Goal: Use online tool/utility: Use online tool/utility

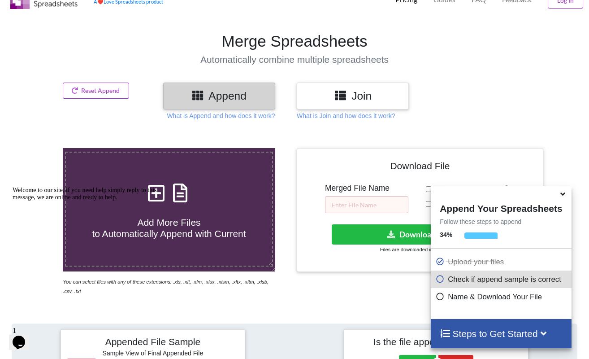
scroll to position [38, 0]
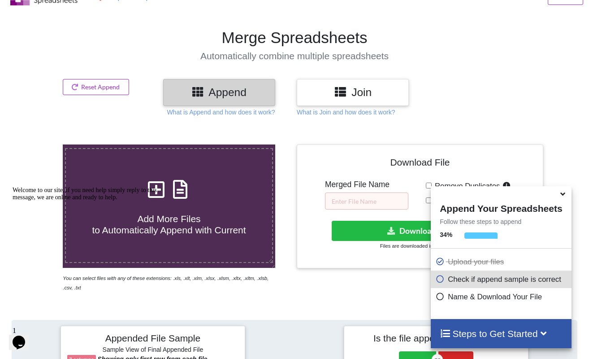
click at [353, 94] on h3 "Join" at bounding box center [353, 92] width 99 height 13
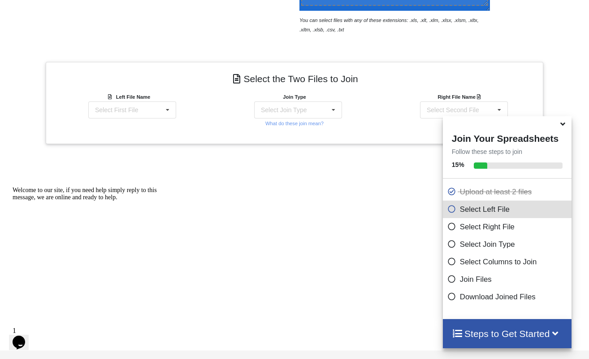
scroll to position [319, 0]
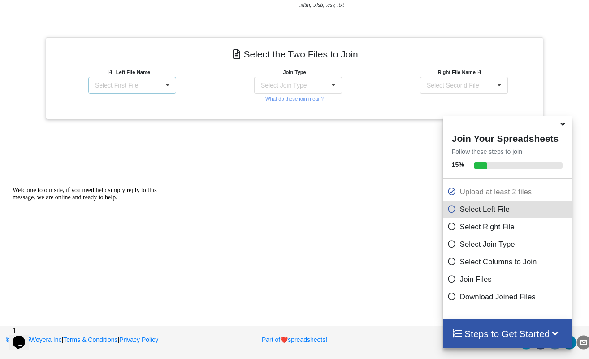
click at [165, 84] on icon at bounding box center [167, 85] width 13 height 17
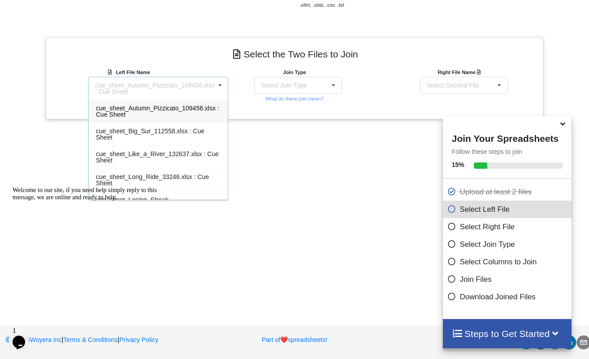
click at [166, 109] on span "cue_sheet_Autumn_Pizzicato_109456.xlsx : Cue Sheet" at bounding box center [157, 110] width 123 height 13
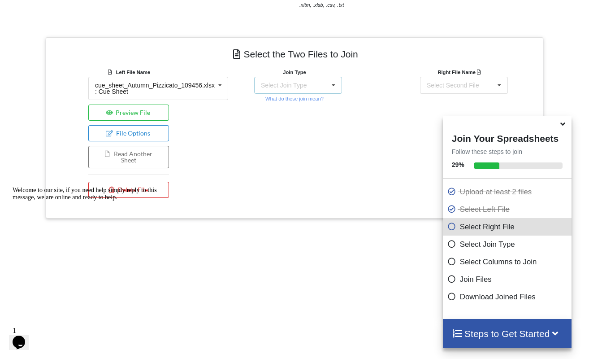
click at [330, 83] on icon at bounding box center [333, 85] width 13 height 17
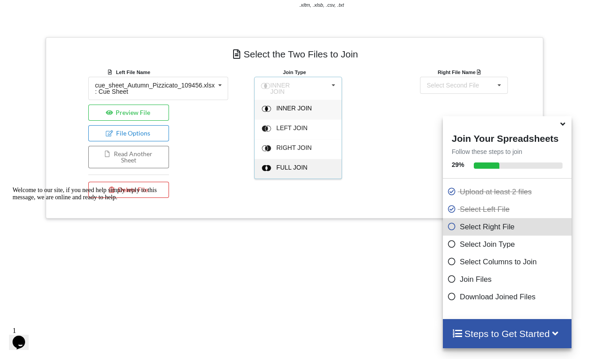
click at [301, 112] on span "FULL JOIN" at bounding box center [293, 107] width 35 height 7
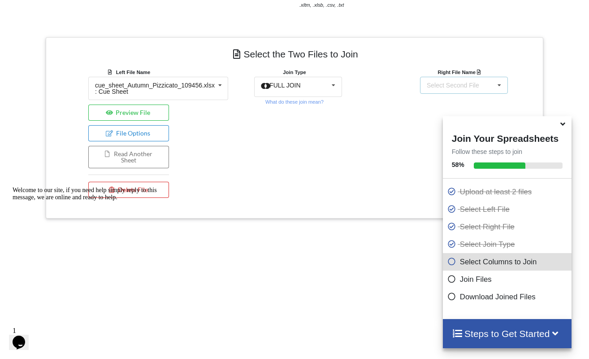
click at [463, 86] on div "Select Second File" at bounding box center [453, 85] width 52 height 6
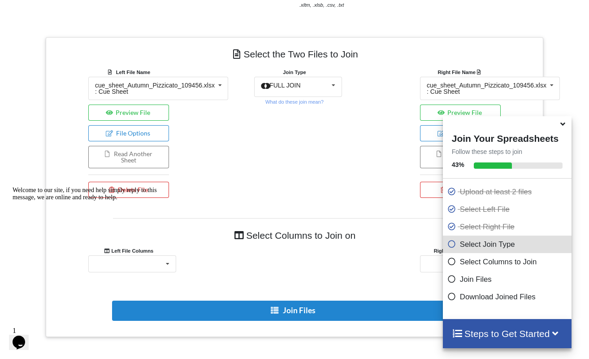
click at [377, 144] on div "Right File Name cue_sheet_Autumn_Pizzicato_109456.xlsx : Cue Sheet cue_sheet_Au…" at bounding box center [460, 134] width 166 height 135
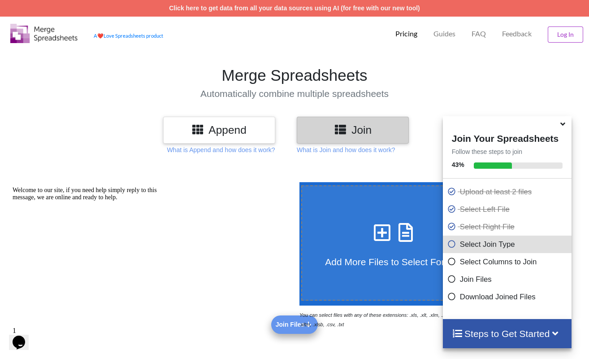
scroll to position [0, 0]
click at [227, 131] on h3 "Append" at bounding box center [219, 129] width 99 height 13
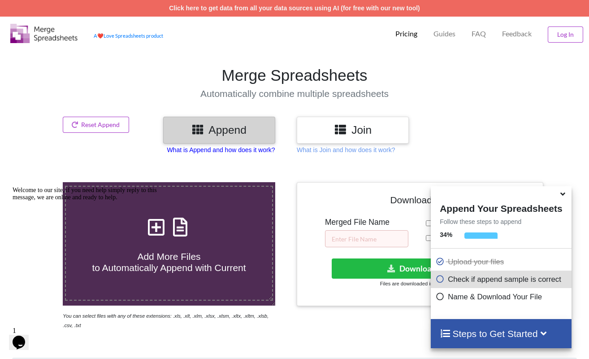
click at [233, 150] on p "What is Append and how does it work?" at bounding box center [221, 149] width 108 height 9
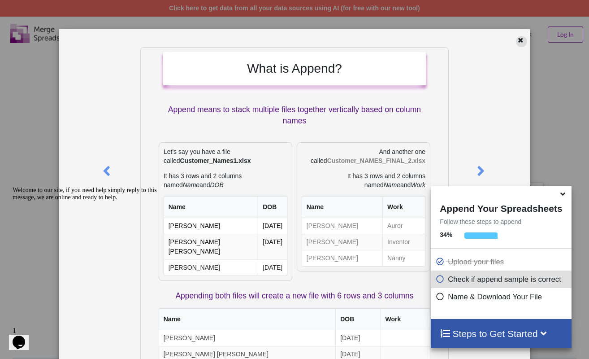
click at [518, 39] on icon at bounding box center [521, 39] width 8 height 6
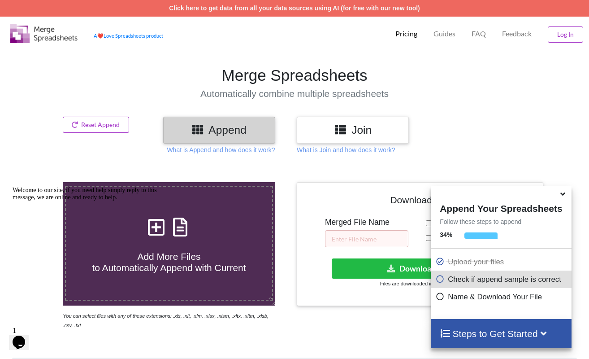
click at [507, 337] on h4 "Steps to Get Started" at bounding box center [501, 333] width 122 height 11
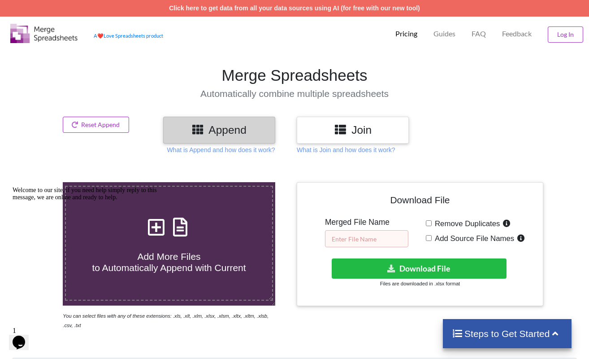
click at [377, 239] on input "text" at bounding box center [366, 238] width 83 height 17
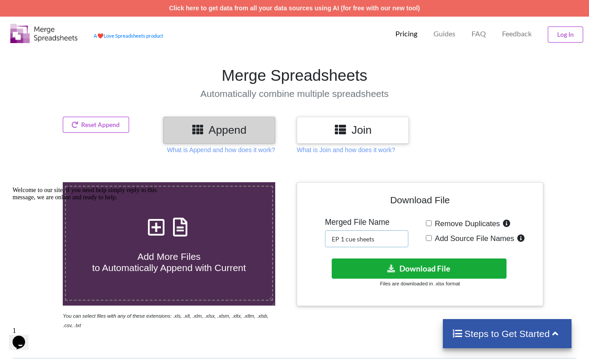
type input "EP 1 cue sheets"
click at [429, 269] on button "Download File" at bounding box center [419, 268] width 175 height 20
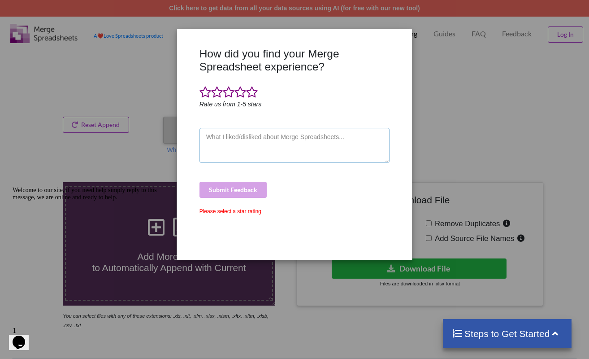
click at [358, 137] on textarea at bounding box center [295, 145] width 191 height 35
click at [452, 96] on div "How did you find your Merge Spreadsheet experience? Rate us from 1-5 stars Subm…" at bounding box center [294, 179] width 589 height 359
click at [445, 136] on div "How did you find your Merge Spreadsheet experience? Rate us from 1-5 stars Subm…" at bounding box center [294, 179] width 589 height 359
click at [218, 95] on span at bounding box center [217, 92] width 12 height 13
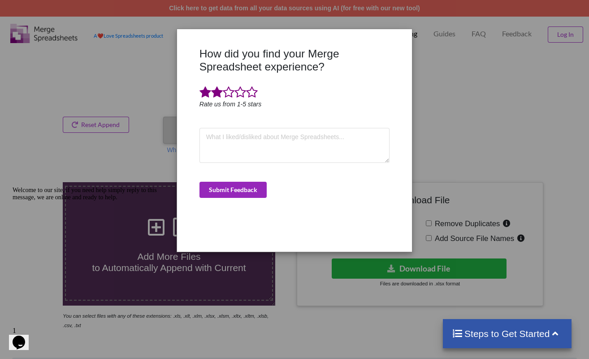
click at [247, 196] on div "How did you find your Merge Spreadsheet experience? Rate us from 1-5 stars Subm…" at bounding box center [294, 146] width 195 height 198
click at [247, 190] on button "Submit Feedback" at bounding box center [233, 190] width 67 height 16
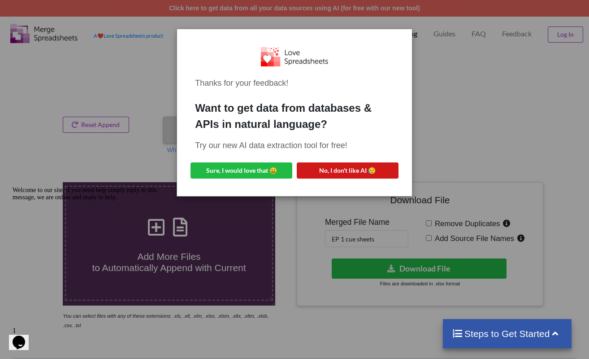
click at [341, 173] on button "No, I don't like AI 😥" at bounding box center [348, 170] width 102 height 16
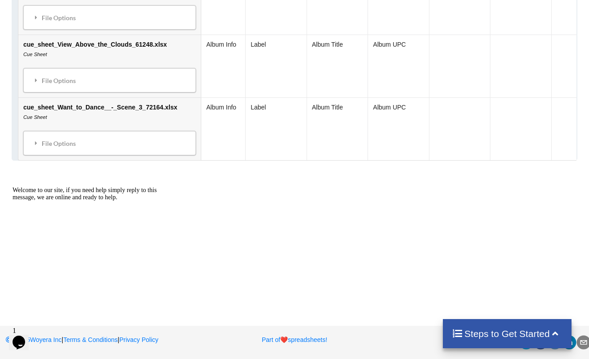
scroll to position [1256, 0]
click at [501, 334] on h4 "Steps to Get Started" at bounding box center [507, 333] width 111 height 11
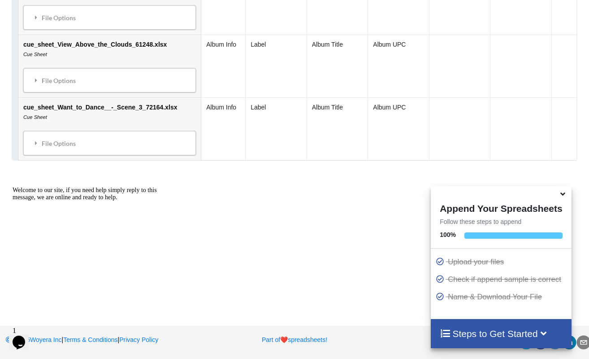
click at [519, 332] on h4 "Steps to Get Started" at bounding box center [501, 333] width 122 height 11
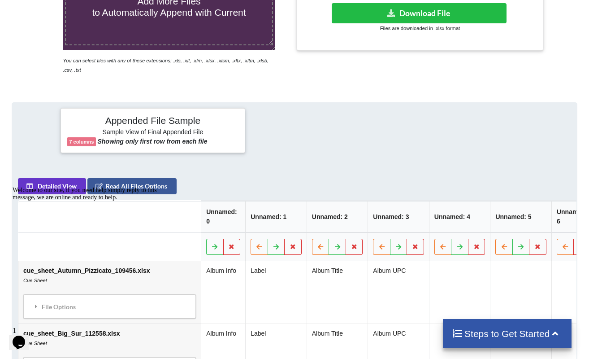
scroll to position [239, 0]
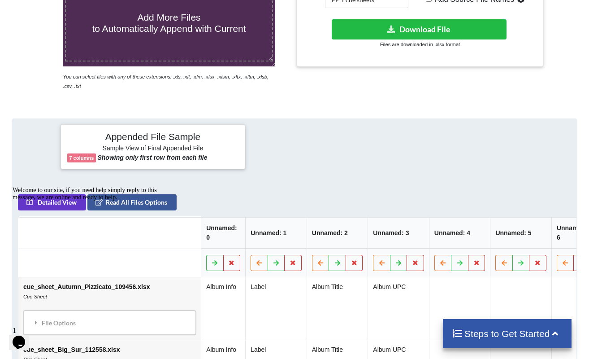
click at [148, 201] on div "Welcome to our site, if you need help simply reply to this message, we are onli…" at bounding box center [93, 194] width 161 height 14
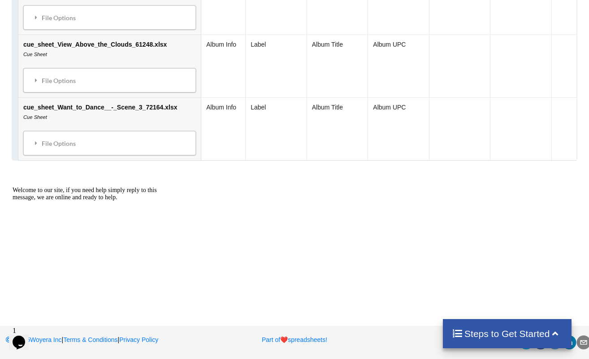
scroll to position [1256, 0]
click at [553, 333] on icon at bounding box center [555, 332] width 11 height 9
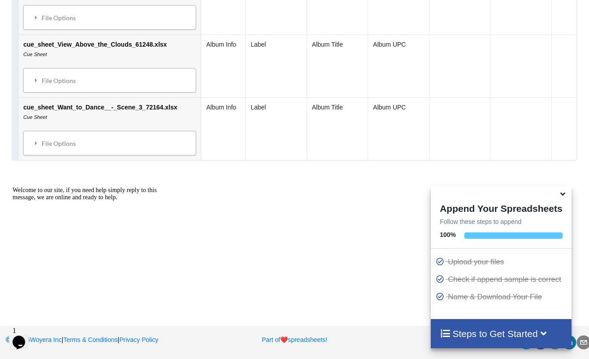
click at [481, 301] on p "Name & Download Your File" at bounding box center [502, 296] width 134 height 11
click at [564, 196] on icon at bounding box center [562, 192] width 9 height 8
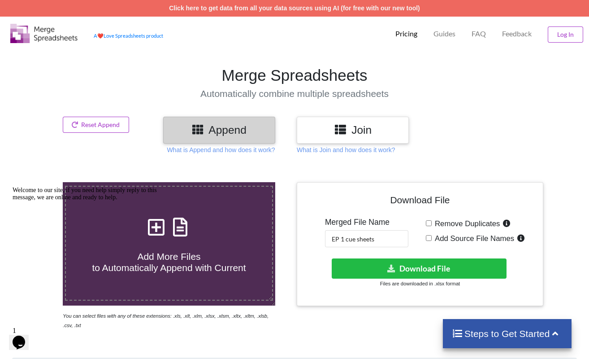
scroll to position [0, 0]
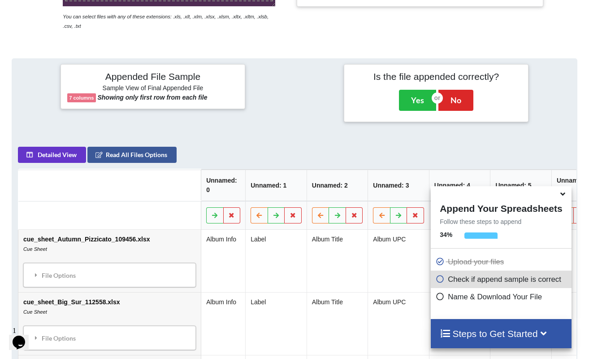
scroll to position [302, 0]
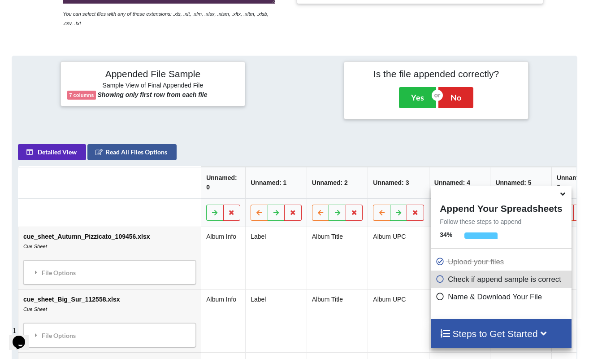
click at [56, 157] on button "Detailed View" at bounding box center [52, 152] width 68 height 16
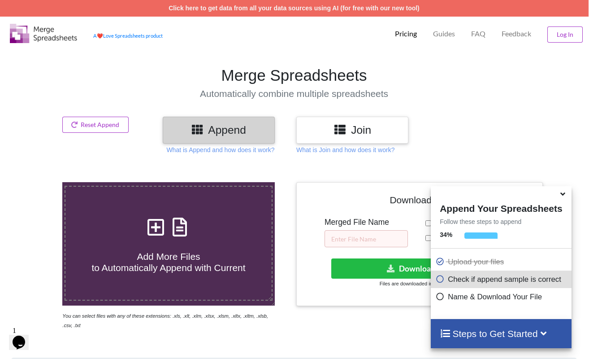
scroll to position [0, 0]
click at [484, 315] on div "Append Your Spreadsheets Follow these steps to append 34 % Upload your files Ch…" at bounding box center [501, 252] width 140 height 132
click at [493, 333] on h4 "Steps to Get Started" at bounding box center [501, 333] width 122 height 11
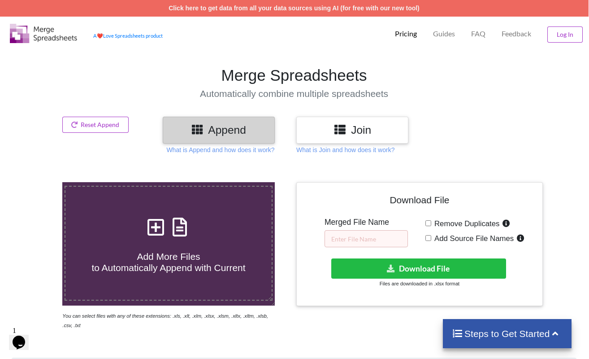
click at [492, 332] on h4 "Steps to Get Started" at bounding box center [507, 333] width 111 height 11
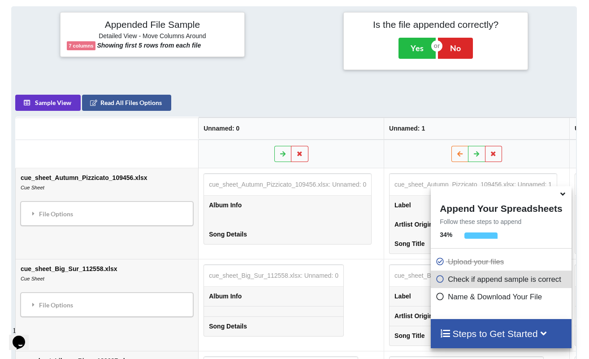
scroll to position [350, 0]
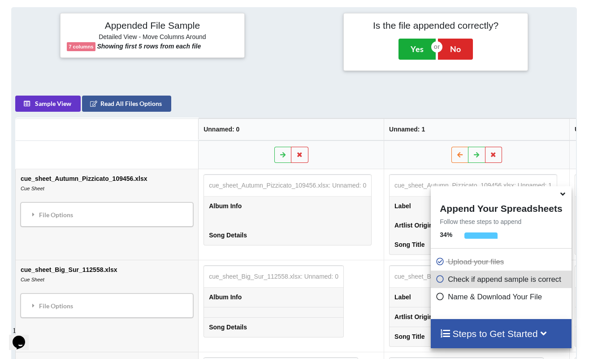
click at [415, 49] on button "Yes" at bounding box center [417, 49] width 37 height 21
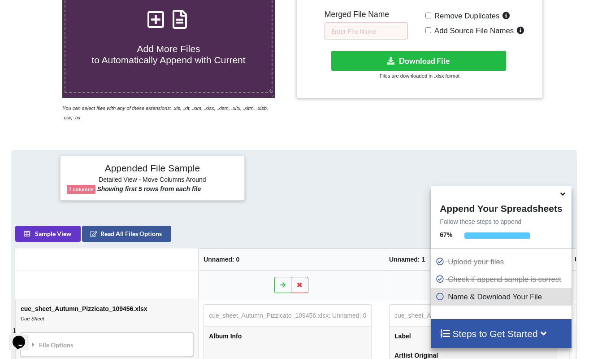
scroll to position [181, 0]
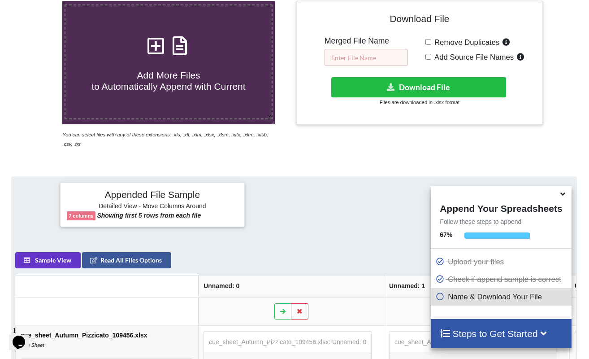
click at [375, 60] on input "text" at bounding box center [366, 57] width 83 height 17
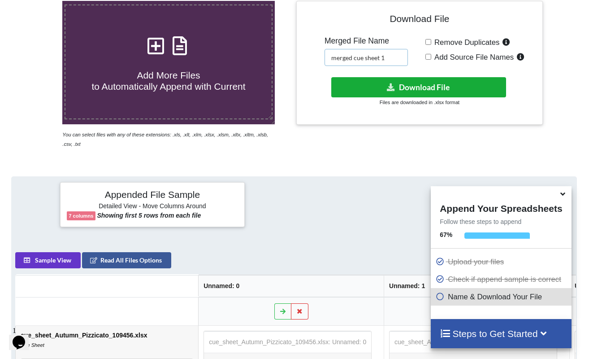
type input "merged cue sheet 1"
click at [420, 83] on button "Download File" at bounding box center [418, 87] width 175 height 20
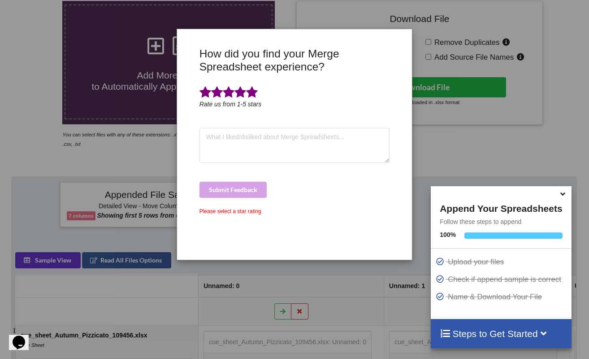
click at [252, 91] on span at bounding box center [252, 92] width 12 height 13
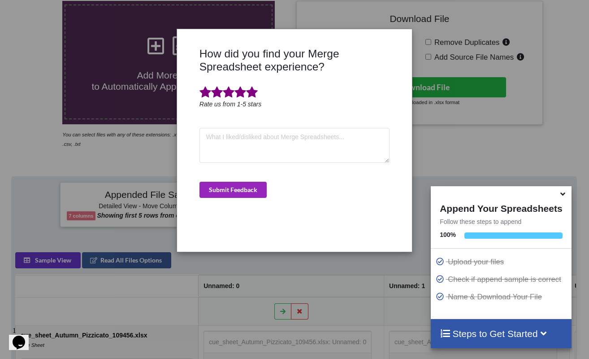
click at [235, 189] on button "Submit Feedback" at bounding box center [233, 190] width 67 height 16
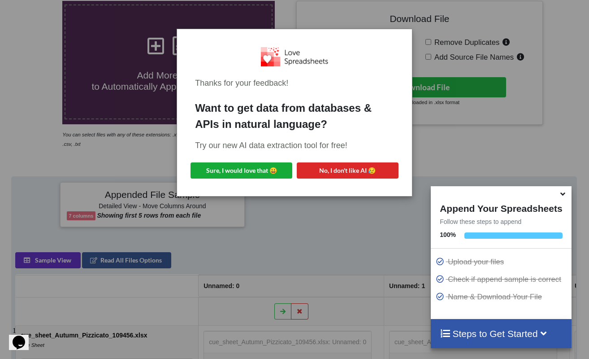
click at [253, 169] on button "Sure, I would love that 😀" at bounding box center [242, 170] width 102 height 16
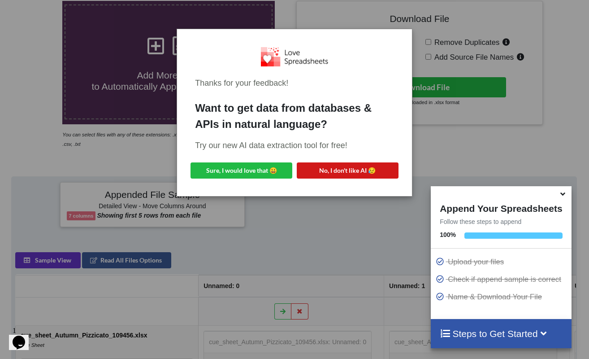
click at [348, 171] on button "No, I don't like AI 😥" at bounding box center [348, 170] width 102 height 16
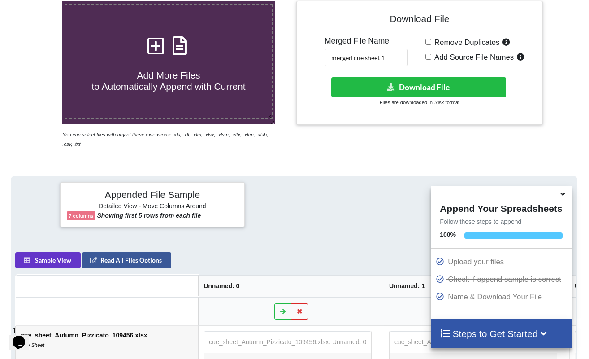
click at [561, 196] on icon at bounding box center [562, 192] width 9 height 8
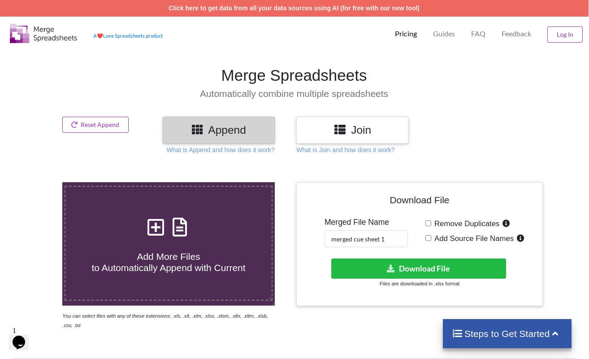
scroll to position [0, 0]
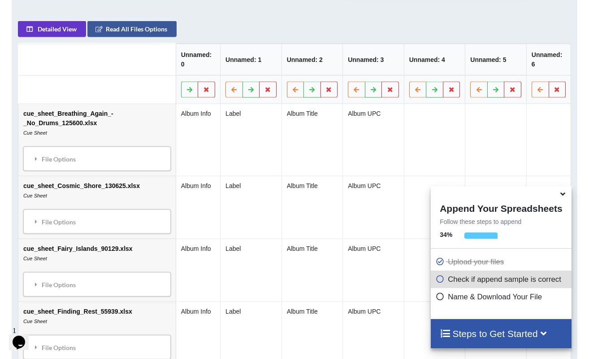
scroll to position [427, 0]
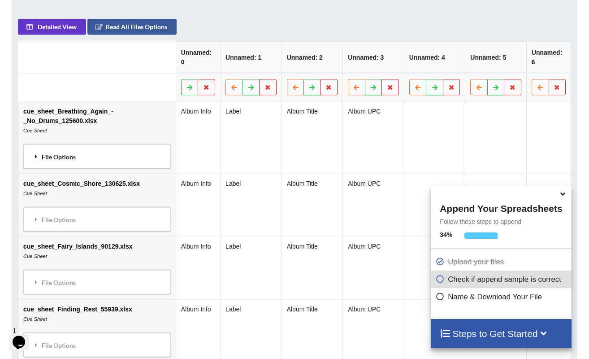
click at [36, 156] on icon at bounding box center [36, 156] width 8 height 6
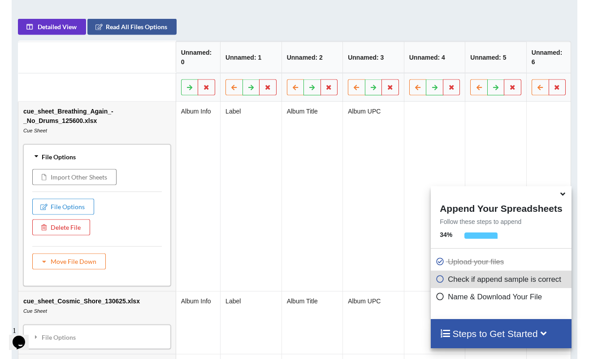
click at [36, 156] on icon at bounding box center [36, 156] width 6 height 8
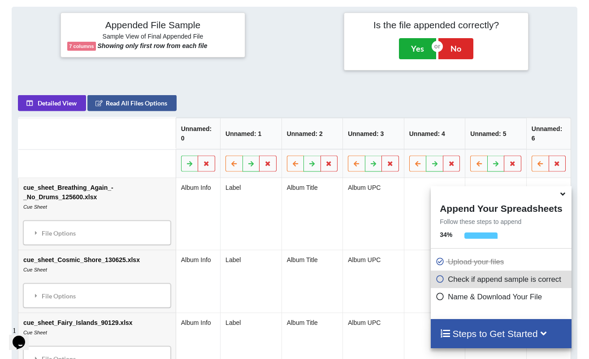
click at [417, 52] on button "Yes" at bounding box center [417, 48] width 37 height 21
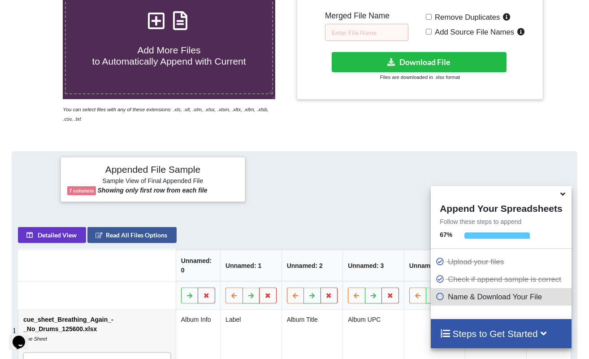
scroll to position [181, 0]
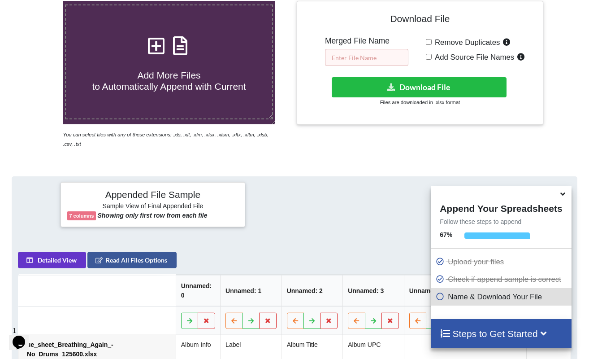
click at [359, 55] on input "text" at bounding box center [366, 57] width 83 height 17
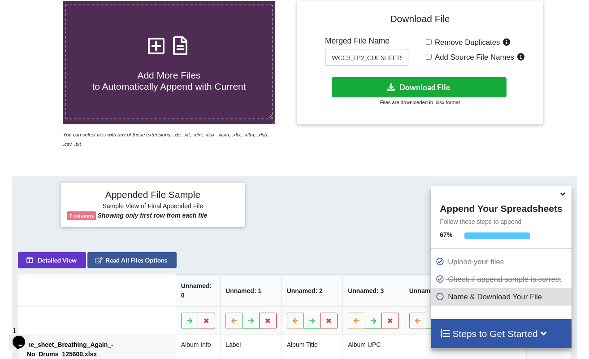
type input "WCC3_EP2_CUE SHEETS"
click at [431, 84] on button "Download File" at bounding box center [419, 87] width 175 height 20
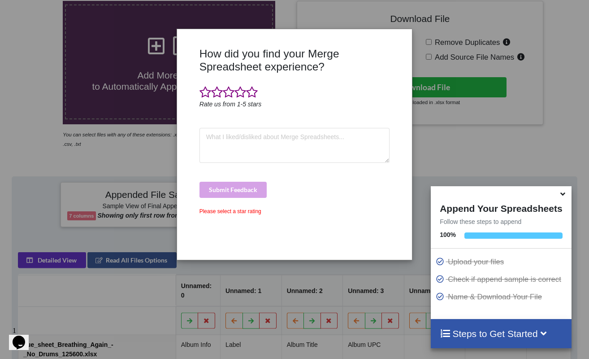
click at [369, 15] on div "How did you find your Merge Spreadsheet experience? Rate us from 1-5 stars Subm…" at bounding box center [294, 179] width 589 height 359
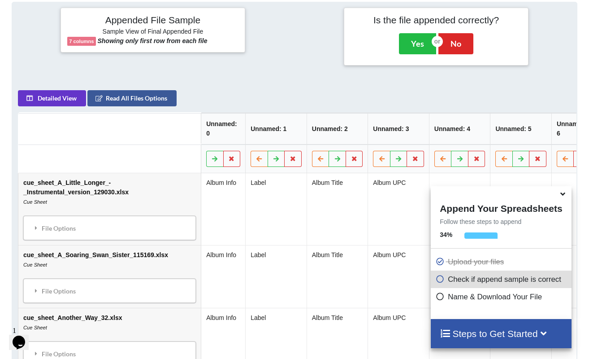
scroll to position [356, 0]
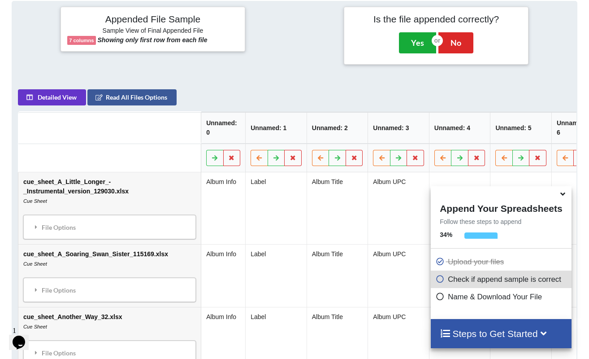
click at [416, 43] on button "Yes" at bounding box center [417, 42] width 37 height 21
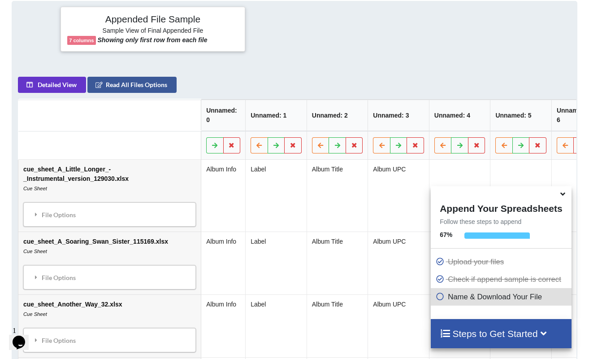
scroll to position [181, 0]
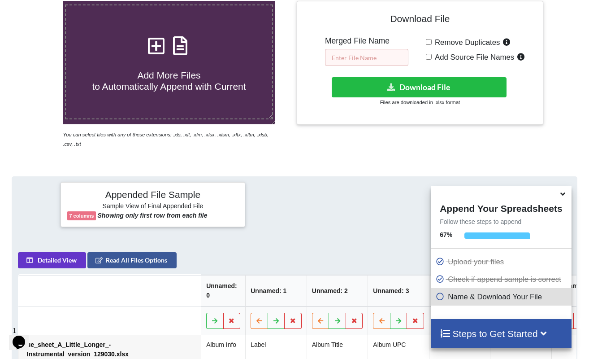
click at [368, 58] on input "text" at bounding box center [366, 57] width 83 height 17
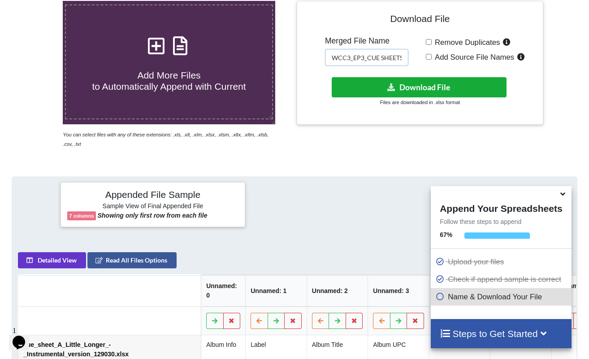
type input "WCC3_EP3_CUE SHEETS"
click at [440, 86] on button "Download File" at bounding box center [419, 87] width 175 height 20
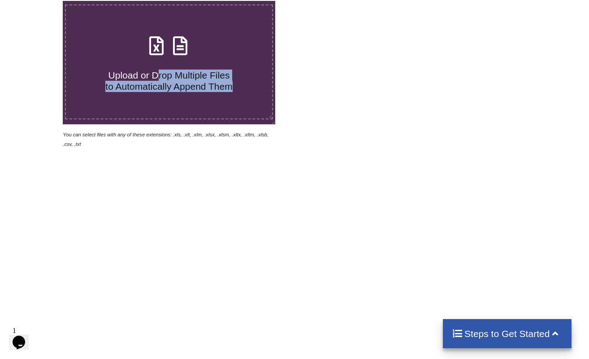
drag, startPoint x: 50, startPoint y: 273, endPoint x: 156, endPoint y: 77, distance: 222.5
click at [156, 77] on div "Upload or Drop Multiple Files to Automatically Append Them" at bounding box center [169, 62] width 212 height 123
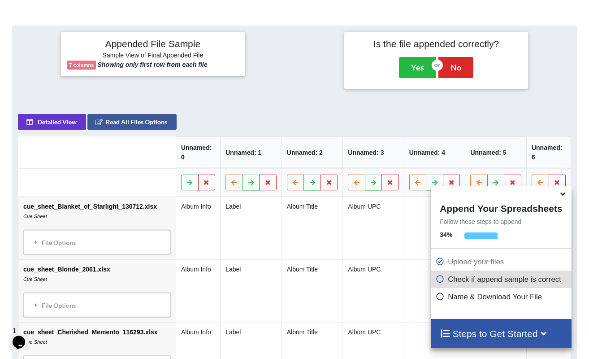
scroll to position [356, 0]
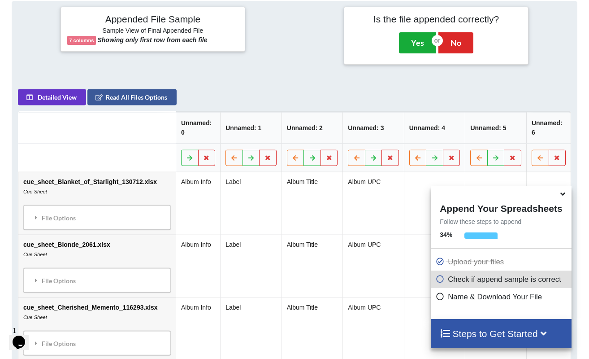
click at [415, 43] on button "Yes" at bounding box center [417, 42] width 37 height 21
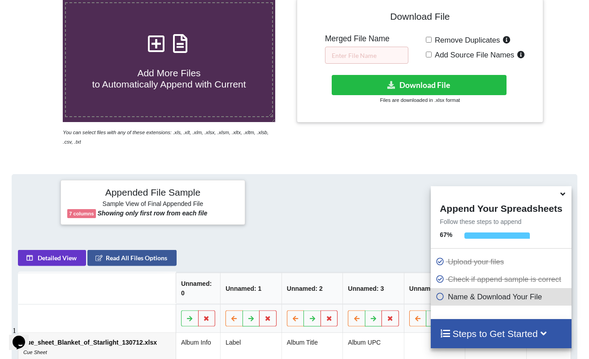
scroll to position [181, 0]
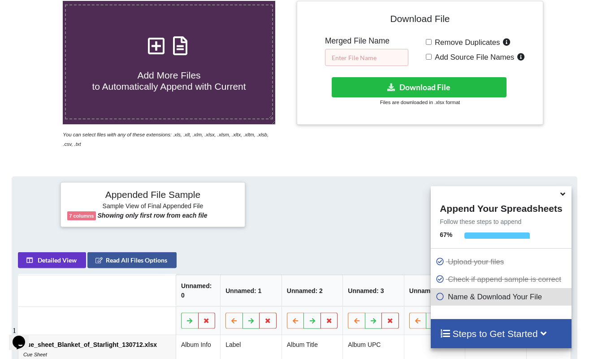
click at [369, 59] on input "text" at bounding box center [366, 57] width 83 height 17
paste input "WCC3_EP3_CUE SHEETS"
click at [362, 56] on input "WCC3_EP3_CUE SHEETS" at bounding box center [366, 57] width 83 height 17
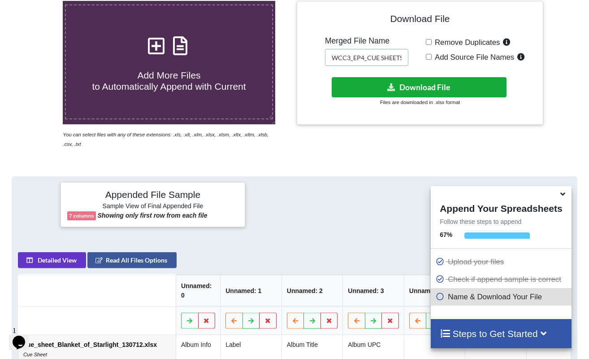
type input "WCC3_EP4_CUE SHEETS"
click at [428, 87] on button "Download File" at bounding box center [419, 87] width 175 height 20
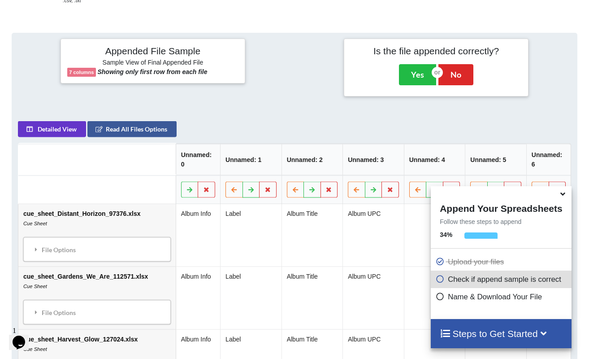
scroll to position [356, 0]
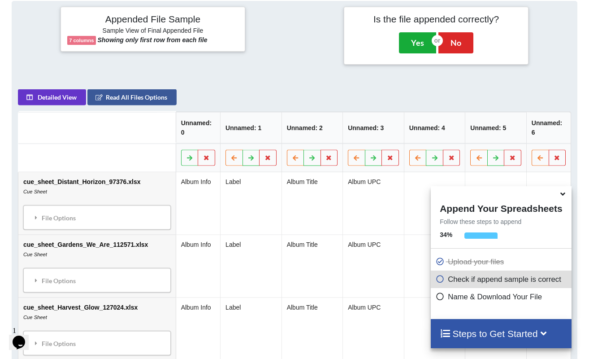
click at [419, 45] on button "Yes" at bounding box center [417, 42] width 37 height 21
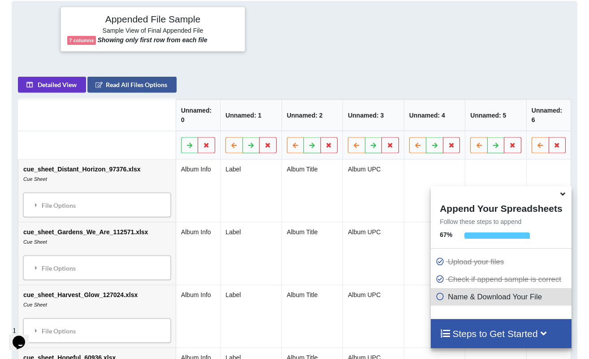
scroll to position [181, 0]
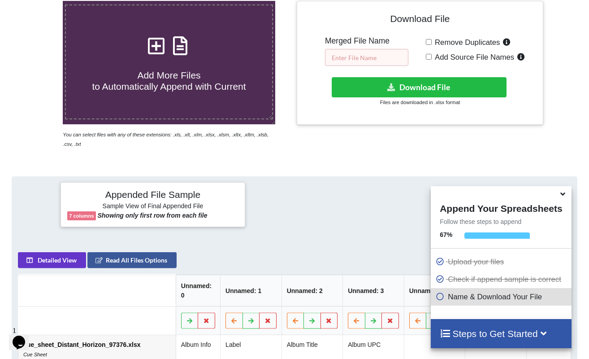
click at [364, 57] on input "text" at bounding box center [366, 57] width 83 height 17
paste input "WCC3_EP3_CUE SHEETS"
click at [361, 56] on input "WCC3_EP3_CUE SHEETS" at bounding box center [366, 57] width 83 height 17
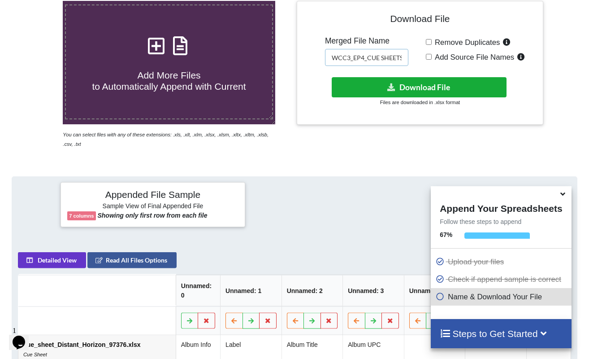
type input "WCC3_EP4_CUE SHEETS"
click at [392, 91] on button "Download File" at bounding box center [419, 87] width 175 height 20
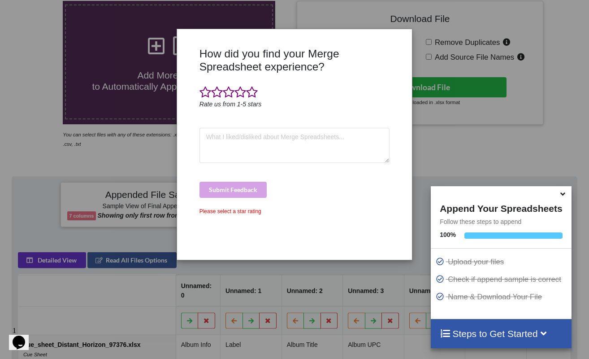
scroll to position [183, 0]
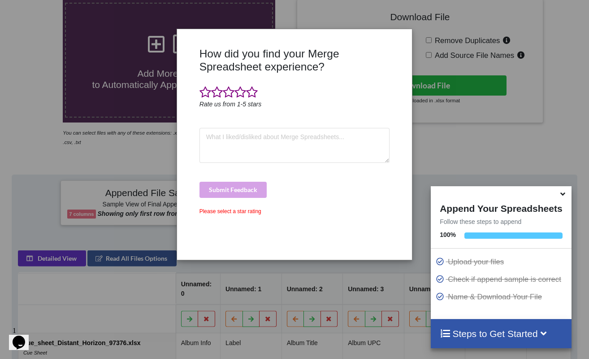
click at [20, 118] on div "How did you find your Merge Spreadsheet experience? Rate us from 1-5 stars Subm…" at bounding box center [294, 179] width 589 height 359
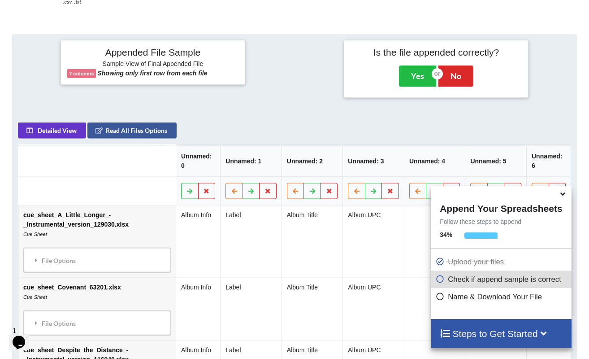
scroll to position [356, 0]
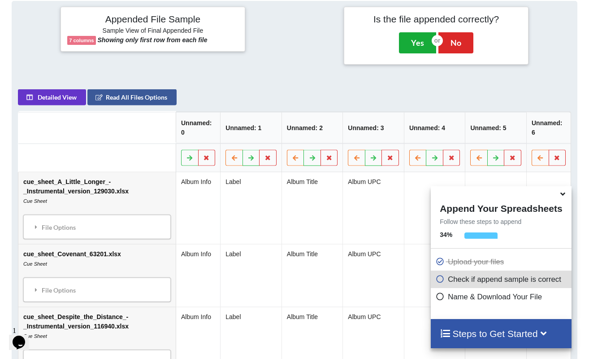
click at [413, 40] on button "Yes" at bounding box center [417, 42] width 37 height 21
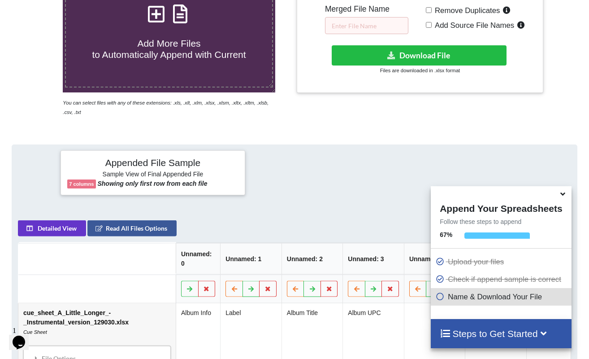
scroll to position [181, 0]
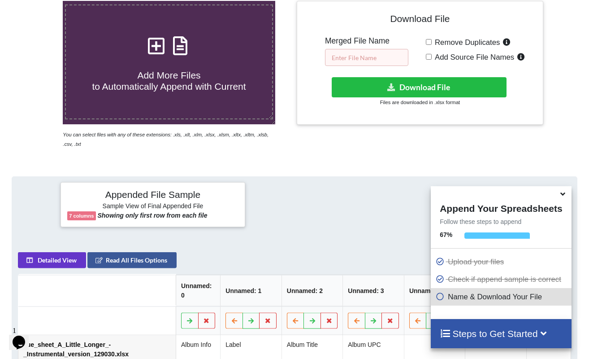
click at [363, 55] on input "text" at bounding box center [366, 57] width 83 height 17
paste input "WCC3_EP3_CUE SHEETS"
click at [361, 57] on input "WCC3_EP3_CUE SHEETS" at bounding box center [366, 57] width 83 height 17
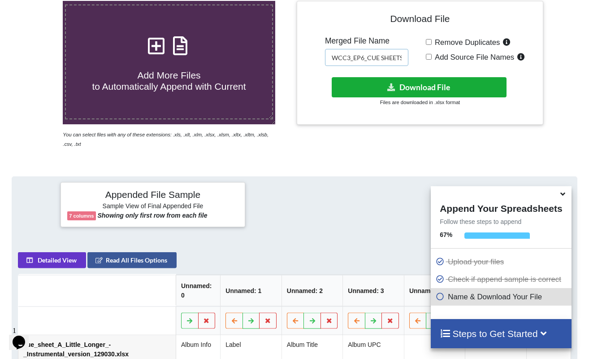
type input "WCC3_EP6_CUE SHEETS"
click at [430, 79] on button "Download File" at bounding box center [419, 87] width 175 height 20
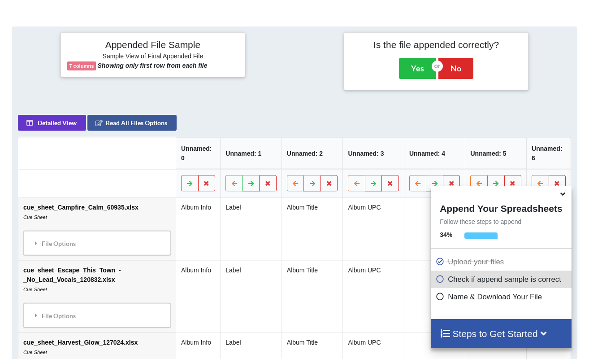
scroll to position [356, 0]
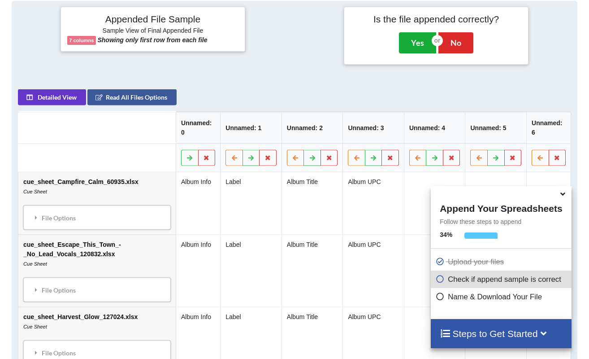
click at [418, 40] on button "Yes" at bounding box center [417, 42] width 37 height 21
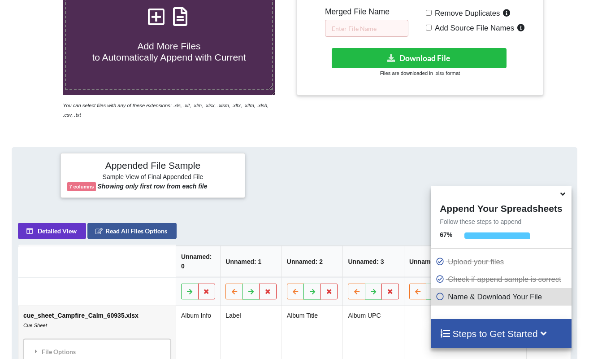
scroll to position [181, 0]
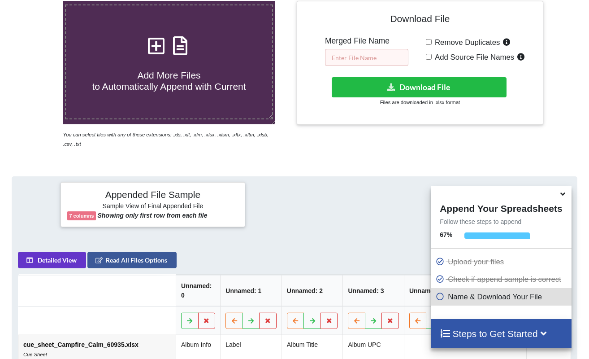
click at [364, 56] on input "text" at bounding box center [366, 57] width 83 height 17
paste input "WCC3_EP3_CUE SHEETS"
click at [361, 57] on input "WCC3_EP3_CUE SHEETS" at bounding box center [366, 57] width 83 height 17
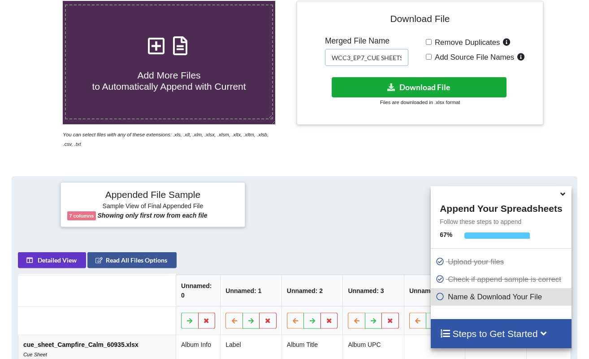
type input "WCC3_EP7_CUE SHEETS"
click at [410, 87] on button "Download File" at bounding box center [419, 87] width 175 height 20
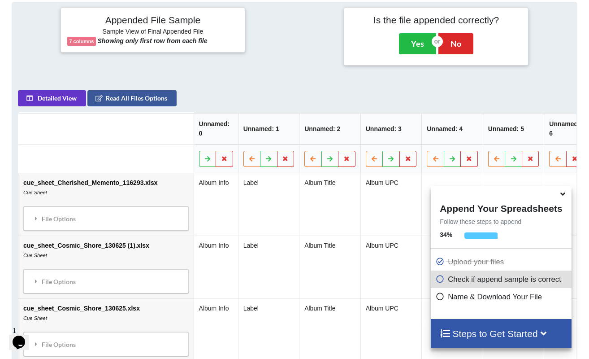
scroll to position [356, 0]
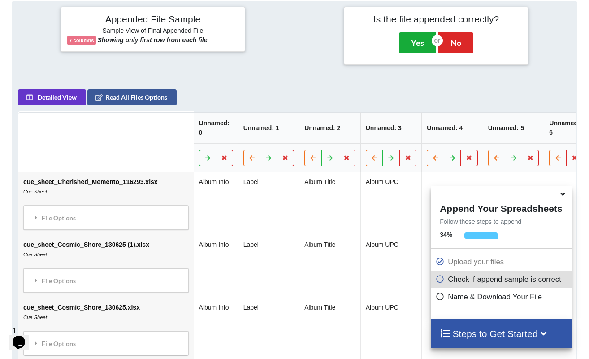
click at [418, 41] on button "Yes" at bounding box center [417, 42] width 37 height 21
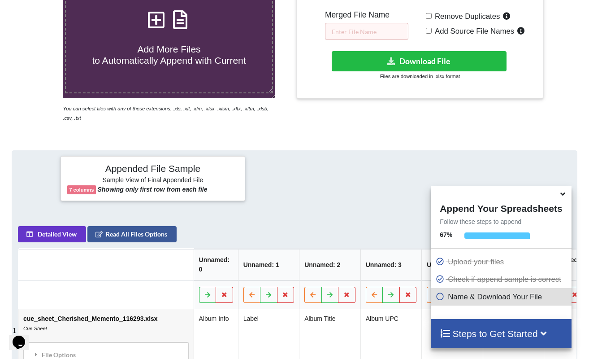
scroll to position [181, 0]
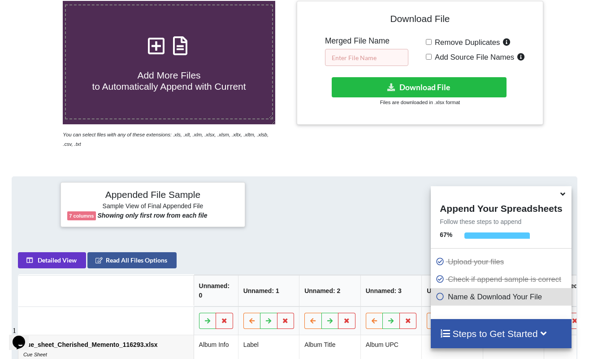
click at [374, 61] on input "text" at bounding box center [366, 57] width 83 height 17
paste input "WCC3_EP3_CUE SHEETS"
click at [361, 57] on input "WCC3_EP3_CUE SHEETS" at bounding box center [366, 57] width 83 height 17
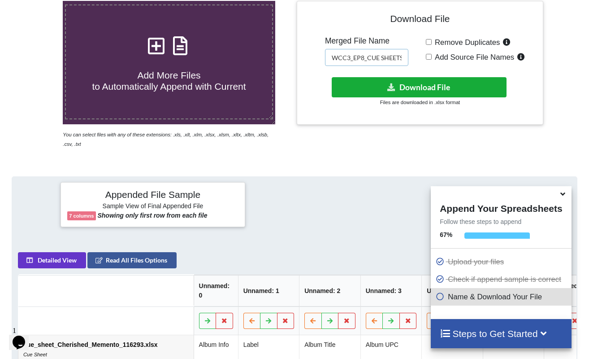
type input "WCC3_EP8_CUE SHEETS"
click at [434, 89] on button "Download File" at bounding box center [419, 87] width 175 height 20
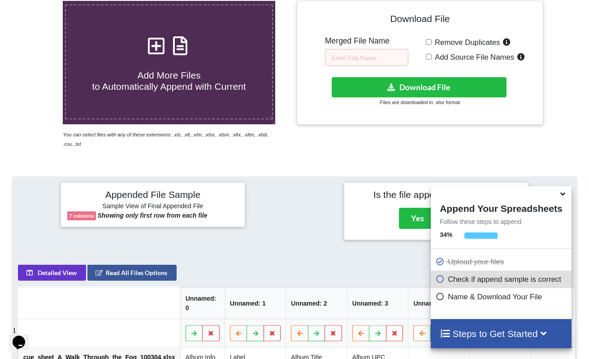
scroll to position [356, 0]
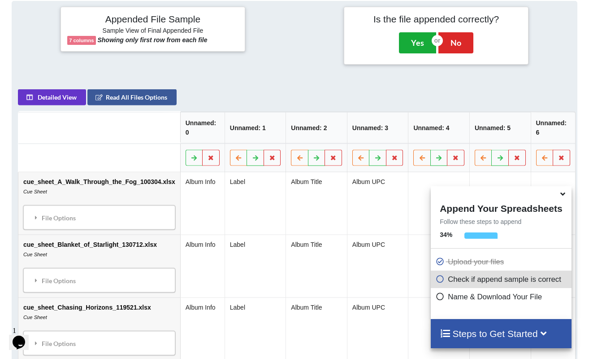
click at [415, 47] on button "Yes" at bounding box center [417, 42] width 37 height 21
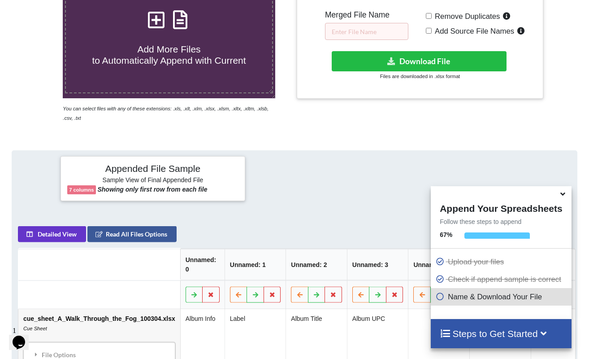
scroll to position [181, 0]
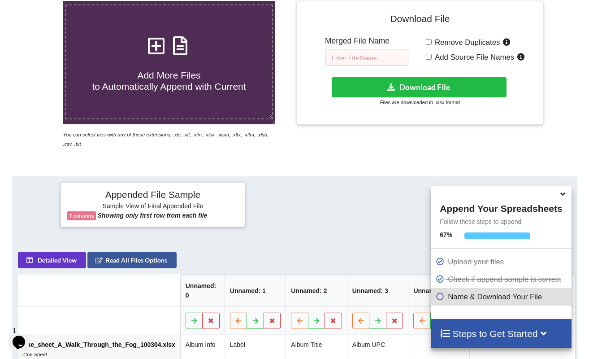
click at [374, 57] on input "text" at bounding box center [366, 57] width 83 height 17
paste input "WCC3_EP3_CUE SHEETS"
click at [362, 58] on input "WCC3_EP3_CUE SHEETS" at bounding box center [366, 57] width 83 height 17
type input "WCC3_EP9_CUE SHEETS"
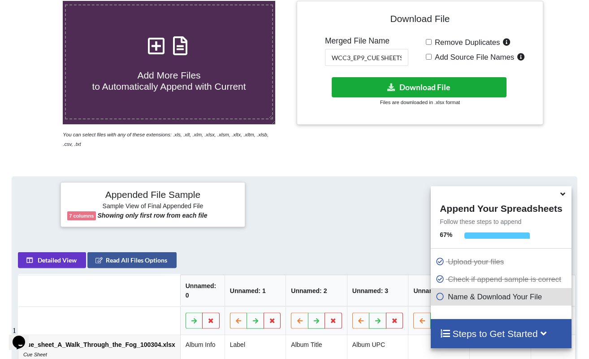
click at [412, 86] on button "Download File" at bounding box center [419, 87] width 175 height 20
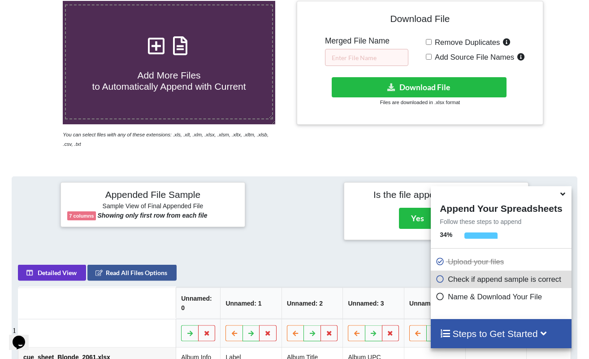
scroll to position [356, 0]
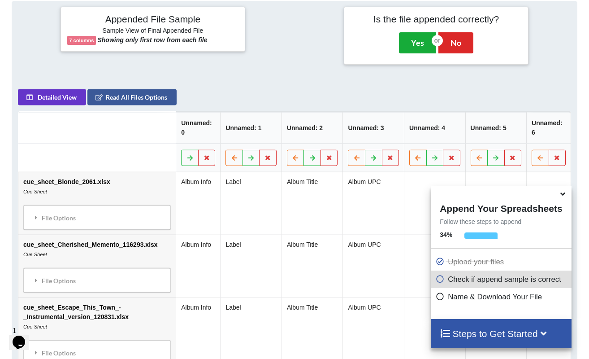
click at [411, 39] on button "Yes" at bounding box center [417, 42] width 37 height 21
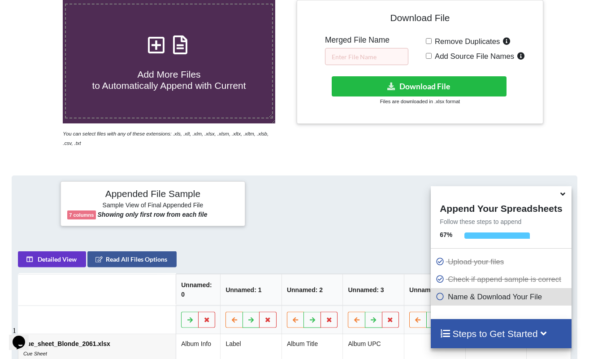
scroll to position [181, 0]
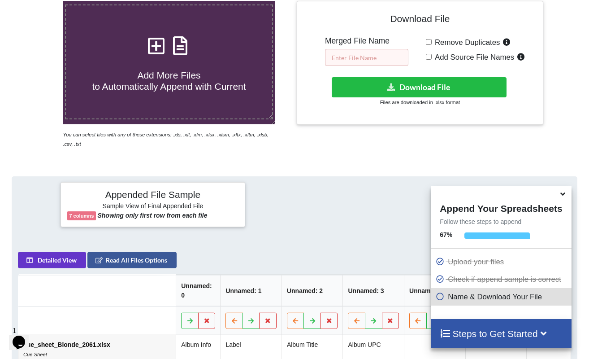
click at [376, 57] on input "text" at bounding box center [366, 57] width 83 height 17
paste input "WCC3_EP3_CUE SHEETS"
click at [361, 56] on input "WCC3_EP3_CUE SHEETS" at bounding box center [366, 57] width 83 height 17
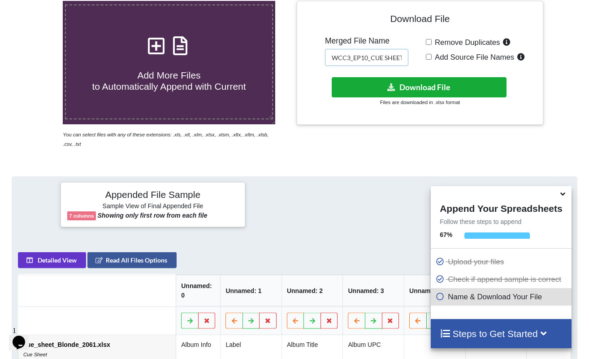
type input "WCC3_EP10_CUE SHEETS"
click at [427, 83] on button "Download File" at bounding box center [419, 87] width 175 height 20
